Goal: Check status

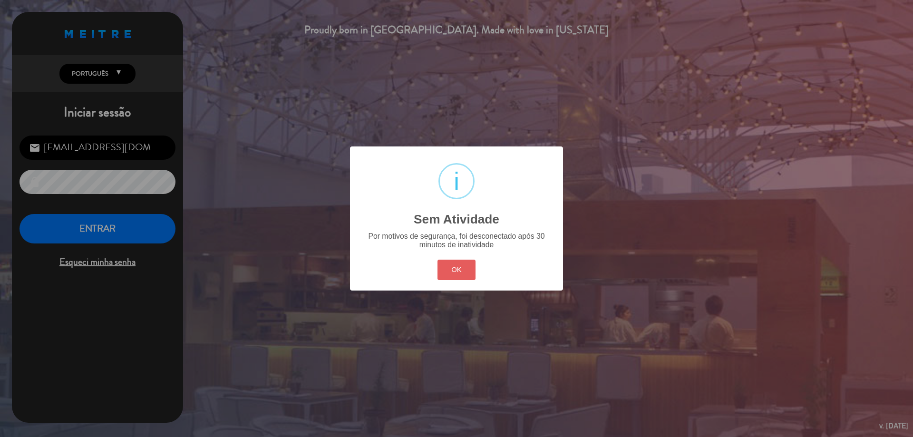
click at [461, 263] on button "OK" at bounding box center [457, 270] width 39 height 20
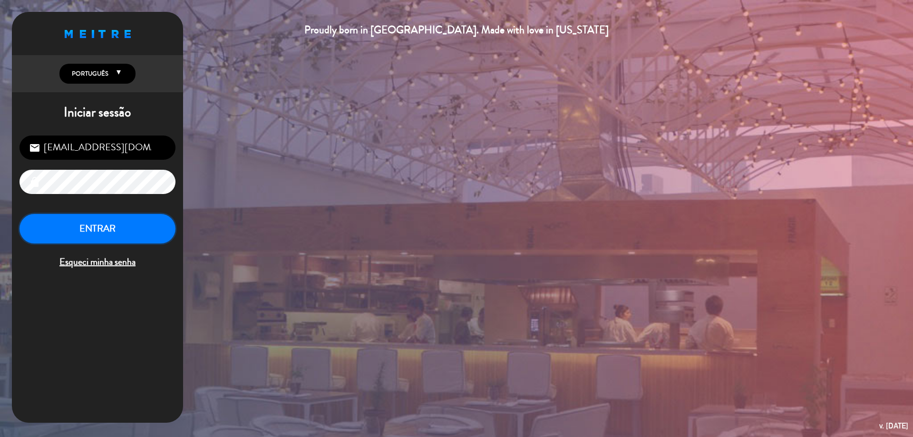
click at [145, 220] on button "ENTRAR" at bounding box center [98, 229] width 156 height 30
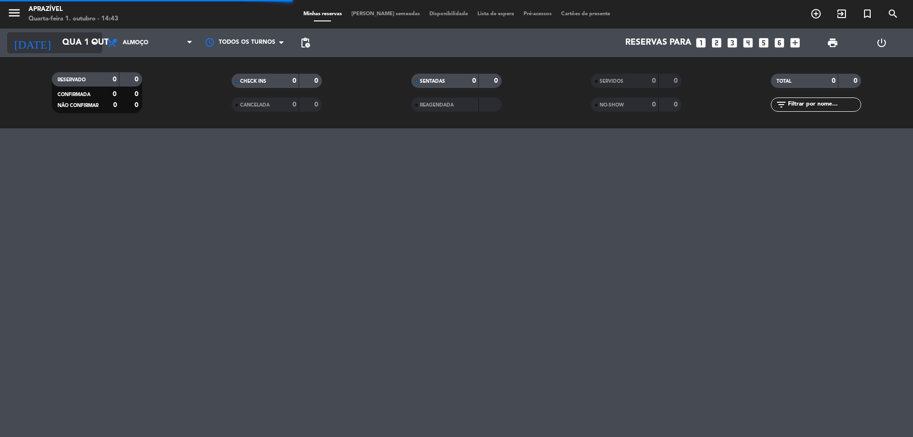
click at [96, 44] on icon "arrow_drop_down" at bounding box center [93, 42] width 11 height 11
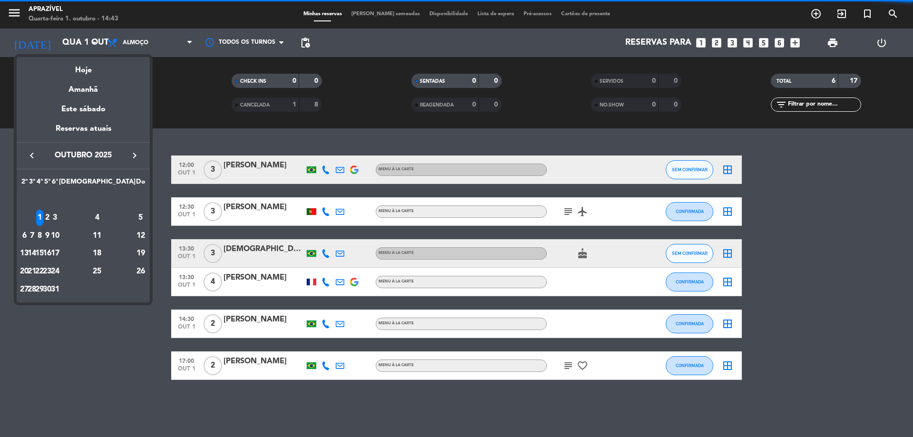
click at [134, 157] on icon "keyboard_arrow_right" at bounding box center [134, 155] width 11 height 11
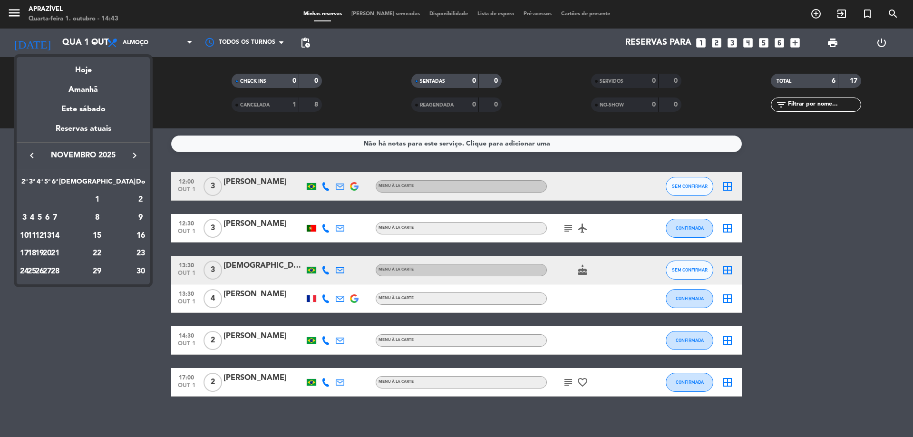
click at [134, 157] on icon "keyboard_arrow_right" at bounding box center [134, 155] width 11 height 11
click at [59, 214] on div "9" at bounding box center [54, 218] width 7 height 16
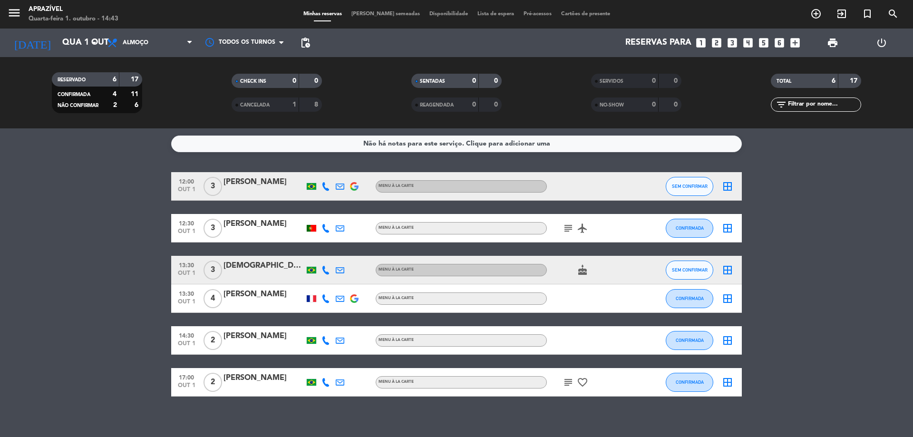
type input "[DATE]"
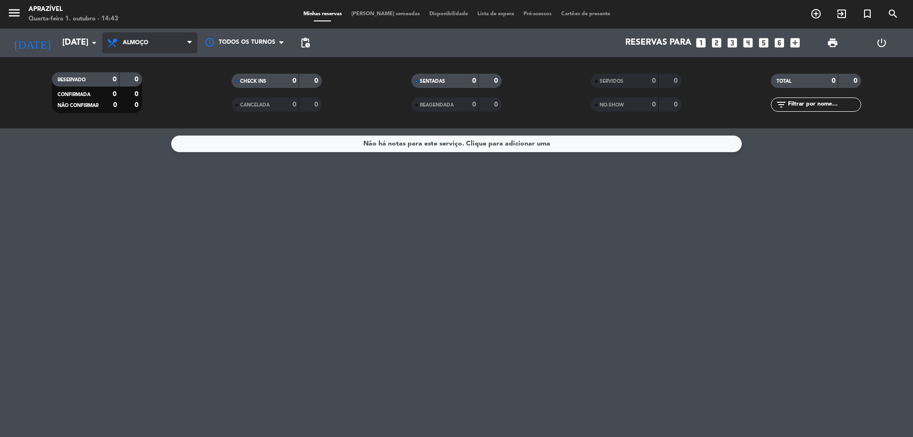
click at [175, 47] on span "Almoço" at bounding box center [149, 42] width 95 height 21
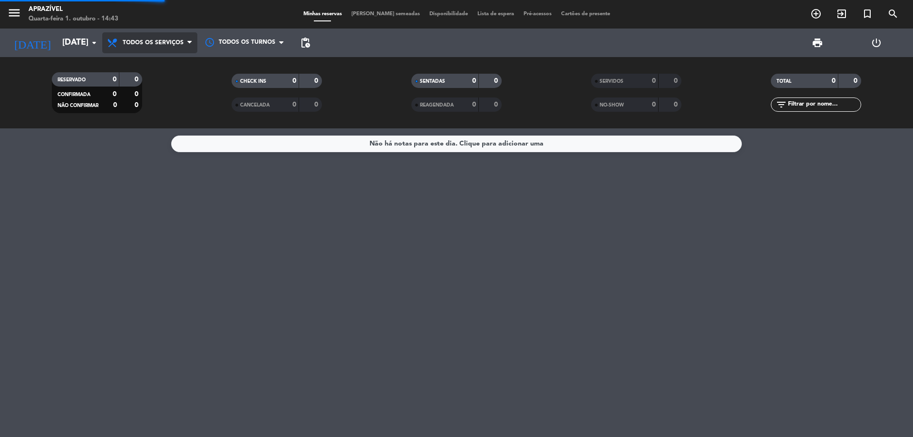
click at [156, 61] on div "menu Aprazível Quarta-feira 1. outubro - 14:43 Minhas reservas Mesas semeadas D…" at bounding box center [456, 64] width 913 height 128
